Goal: Check status: Check status

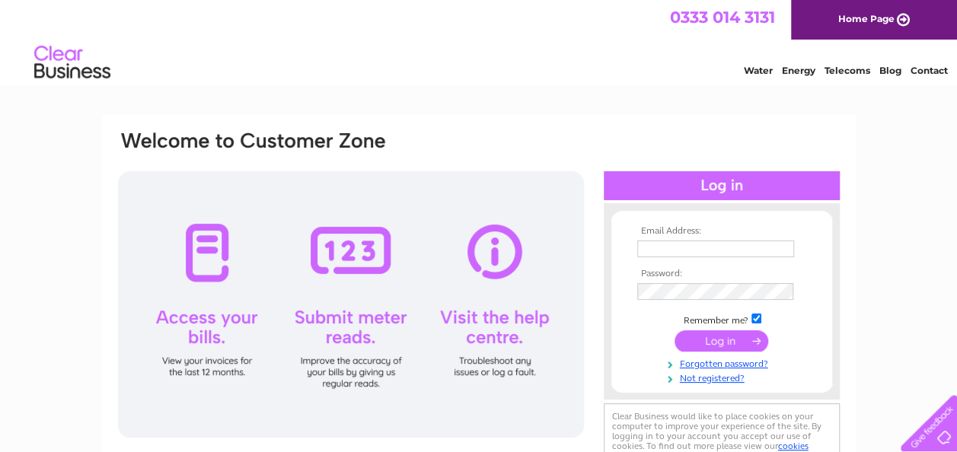
type input "paul.bloch@edinburghdental.net"
click at [717, 340] on input "submit" at bounding box center [722, 340] width 94 height 21
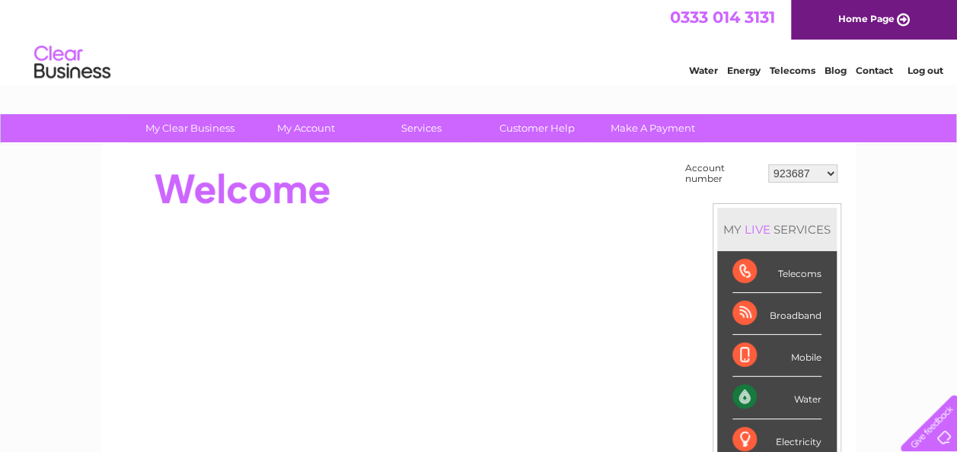
click at [820, 174] on select "923687 30321767 30321768 30321769 30321770" at bounding box center [802, 173] width 69 height 18
select select "30321767"
click at [768, 164] on select "923687 30321767 30321768 30321769 30321770" at bounding box center [802, 173] width 69 height 18
